Goal: Book appointment/travel/reservation

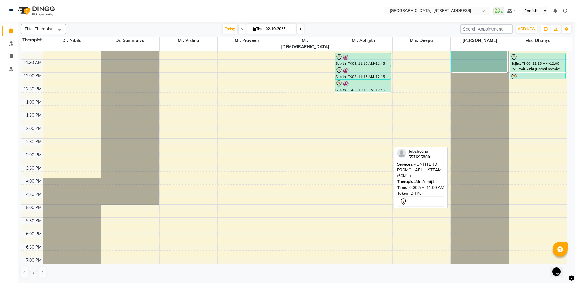
scroll to position [202, 0]
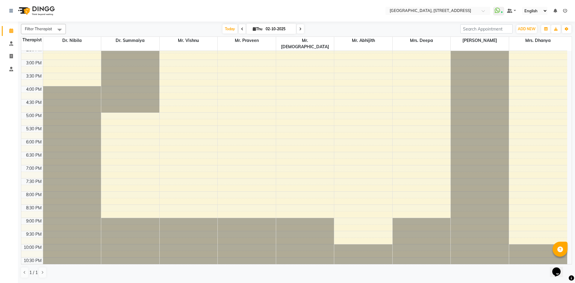
click at [346, 108] on div "7:00 AM 7:30 AM 8:00 AM 8:30 AM 9:00 AM 9:30 AM 10:00 AM 10:30 AM 11:00 AM 11:3…" at bounding box center [294, 60] width 546 height 422
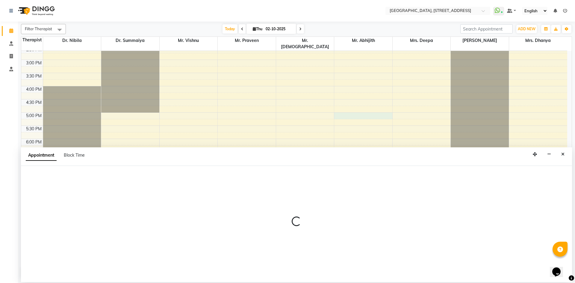
select select "65324"
select select "1020"
select select "tentative"
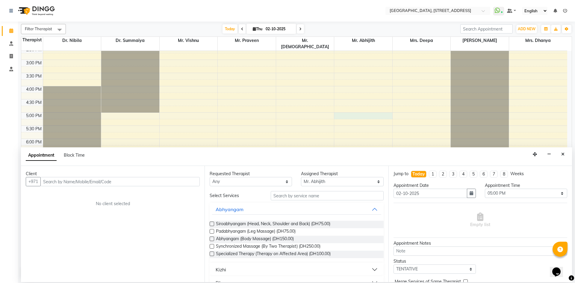
click at [105, 184] on input "text" at bounding box center [119, 181] width 159 height 9
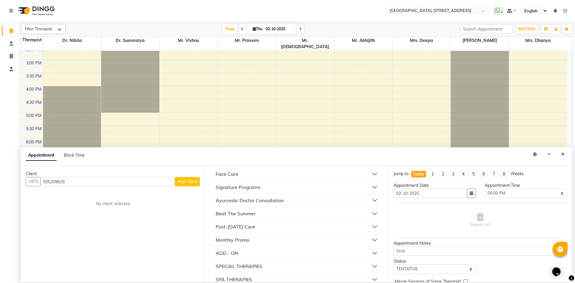
scroll to position [197, 0]
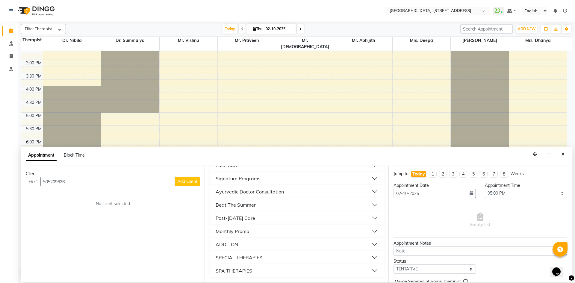
type input "505209626"
click at [241, 232] on div "Monthly Promo" at bounding box center [233, 231] width 34 height 7
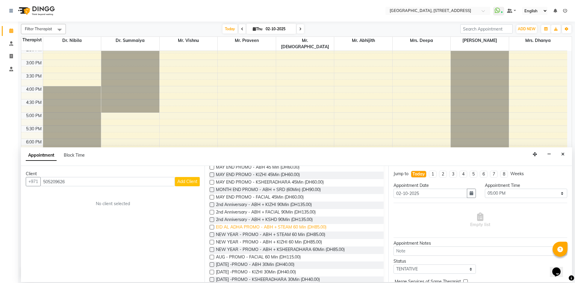
scroll to position [306, 0]
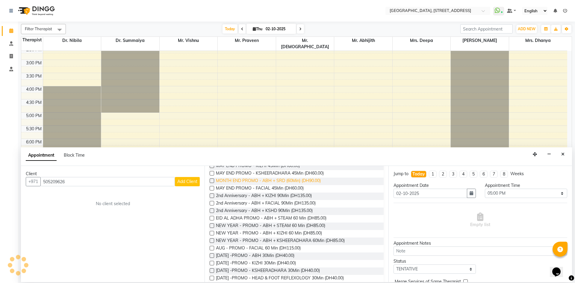
click at [220, 180] on span "MONTH END PROMO - ABH + SRD (60Min) (DH90.00)" at bounding box center [268, 181] width 105 height 7
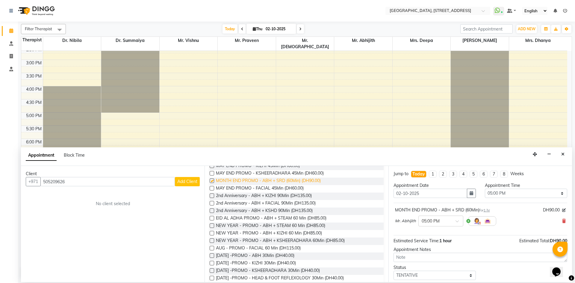
checkbox input "false"
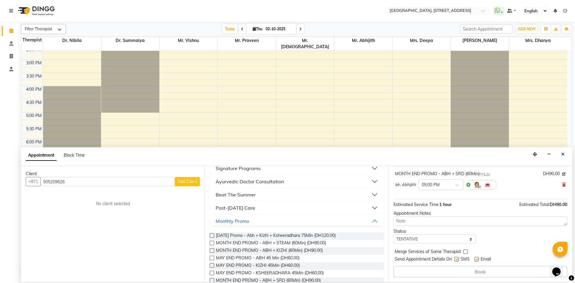
scroll to position [87, 0]
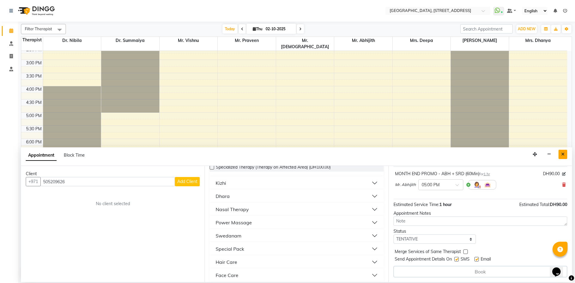
click at [563, 154] on icon "Close" at bounding box center [562, 154] width 3 height 4
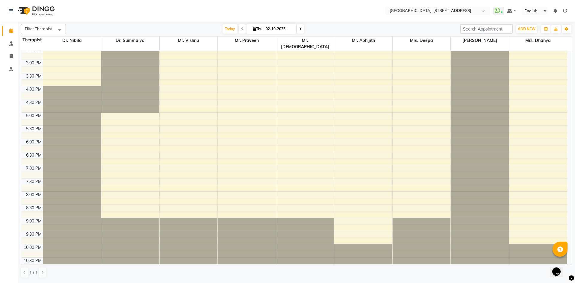
scroll to position [0, 0]
